Goal: Information Seeking & Learning: Learn about a topic

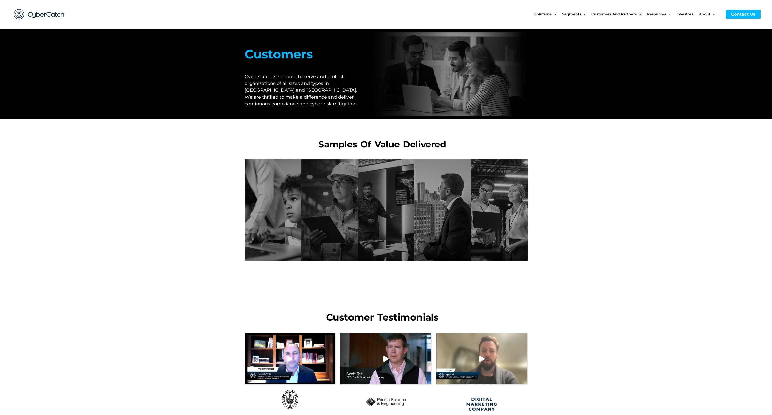
click at [111, 218] on section "K-12 Institution Need: K-12 institution needed to enhance cybersecurity. Value …" at bounding box center [386, 210] width 772 height 106
click at [98, 297] on section at bounding box center [386, 281] width 772 height 37
click at [81, 185] on section "K-12 Institution Need: K-12 institution needed to enhance cybersecurity. Value …" at bounding box center [386, 210] width 772 height 106
click at [101, 204] on section "K-12 Institution Need: K-12 institution needed to enhance cybersecurity. Value …" at bounding box center [386, 210] width 772 height 106
click at [82, 295] on section at bounding box center [386, 281] width 772 height 37
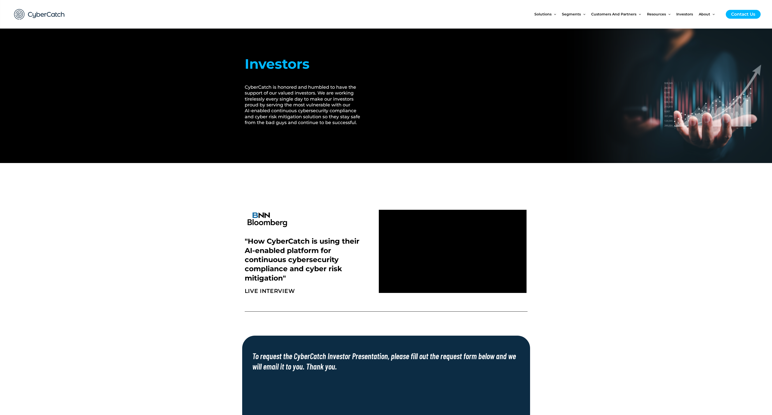
click at [226, 258] on section ""How CyberCatch is using their AI-enabled platform for continuous cybersecurity…" at bounding box center [386, 251] width 772 height 92
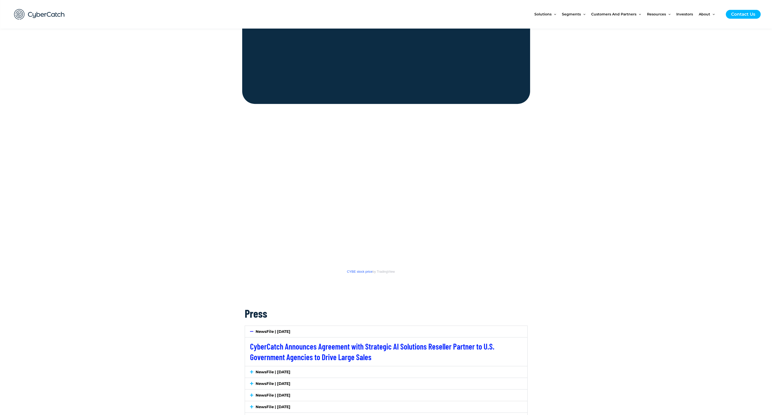
scroll to position [576, 0]
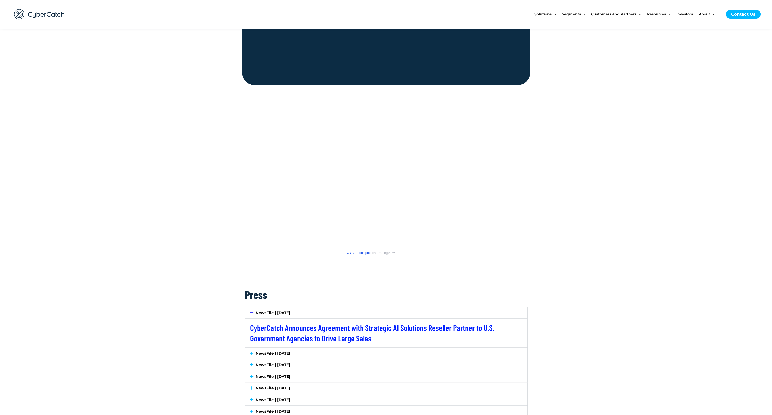
click at [355, 251] on span "CYBE stock price" at bounding box center [359, 253] width 25 height 4
click at [47, 175] on section "CYBE stock price by TradingView" at bounding box center [386, 184] width 772 height 199
click at [69, 156] on section "CYBE stock price by TradingView" at bounding box center [386, 184] width 772 height 199
click at [118, 136] on section "CYBE stock price by TradingView" at bounding box center [386, 184] width 772 height 199
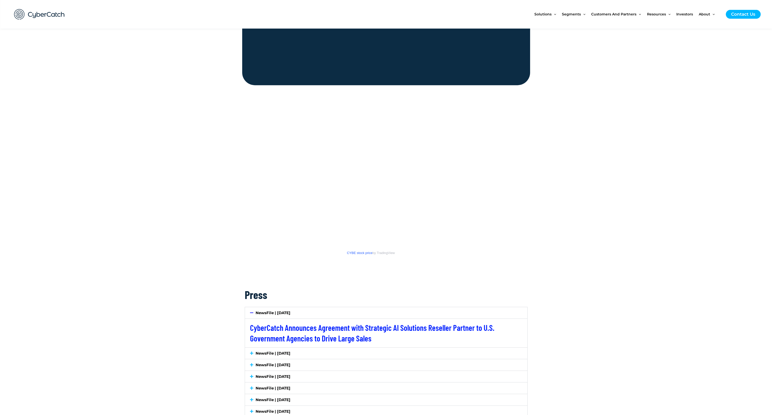
click at [102, 275] on section "CYBE stock price by TradingView" at bounding box center [386, 184] width 772 height 199
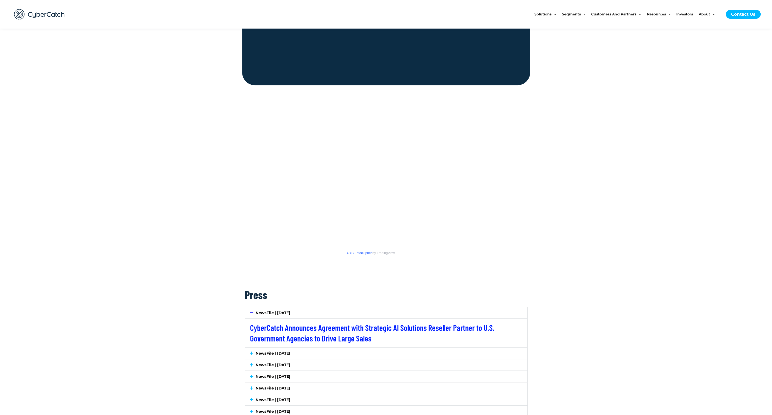
click at [136, 270] on section "CYBE stock price by TradingView" at bounding box center [386, 184] width 772 height 199
click at [144, 170] on section "CYBE stock price by TradingView" at bounding box center [386, 184] width 772 height 199
click at [150, 198] on section "CYBE stock price by TradingView" at bounding box center [386, 184] width 772 height 199
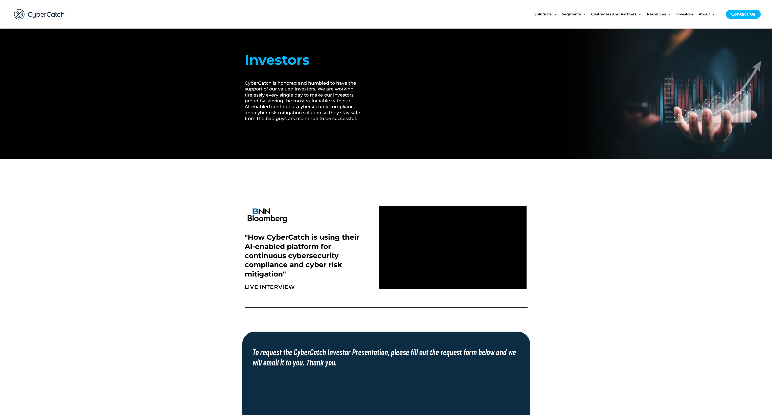
scroll to position [0, 0]
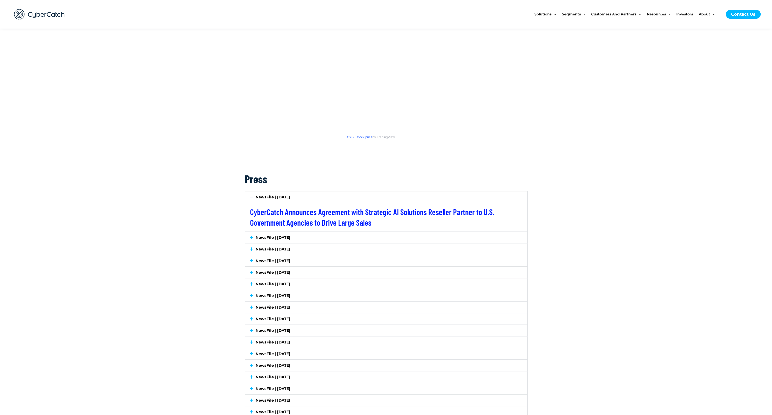
scroll to position [697, 0]
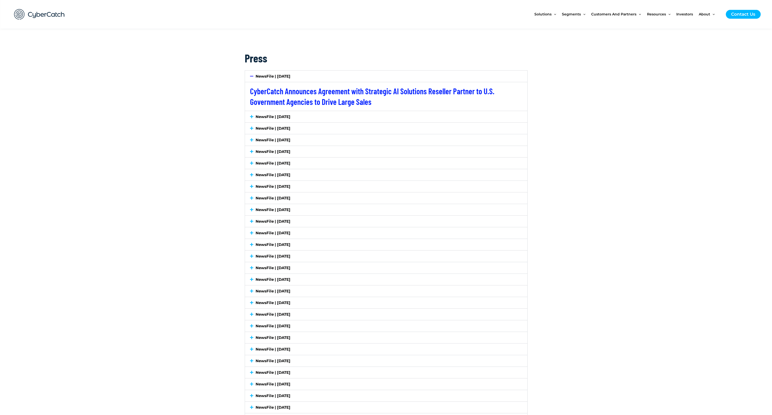
scroll to position [818, 0]
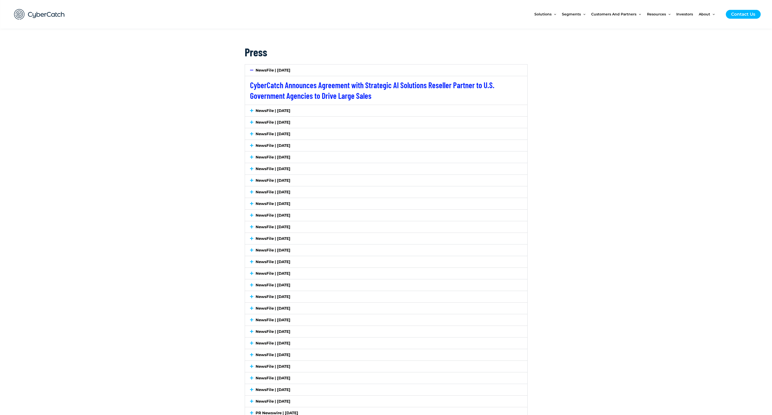
click at [119, 387] on section "Press NewsFile | [DATE] CyberCatch Announces Agreement with Strategic AI Soluti…" at bounding box center [386, 395] width 772 height 706
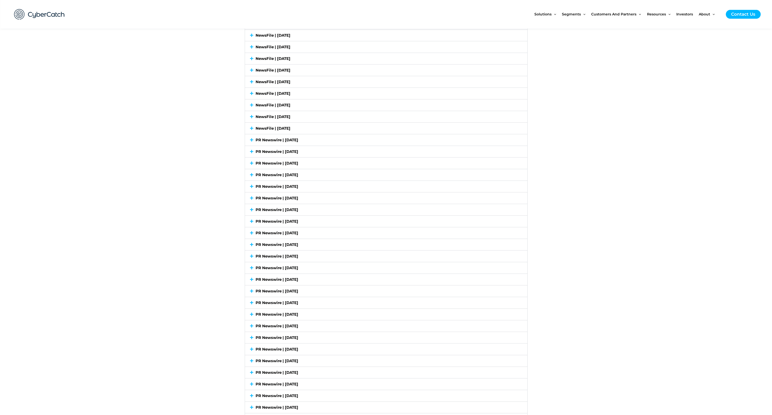
scroll to position [1242, 0]
